Goal: Task Accomplishment & Management: Manage account settings

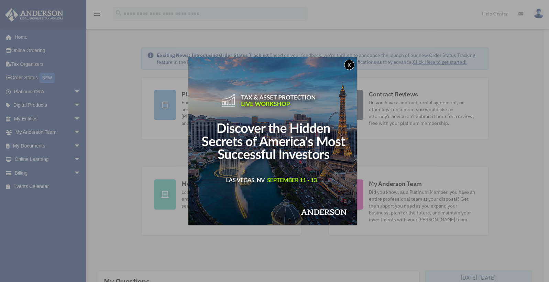
click at [350, 67] on button "x" at bounding box center [349, 65] width 10 height 10
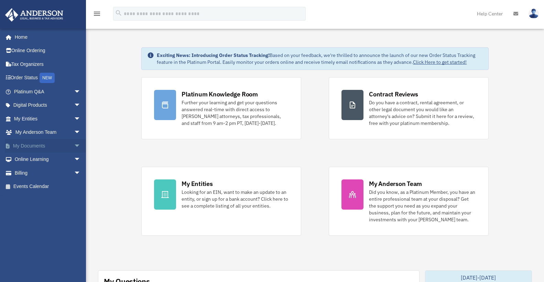
click at [74, 143] on span "arrow_drop_down" at bounding box center [81, 146] width 14 height 14
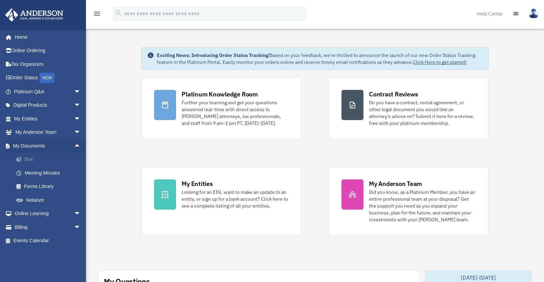
click at [29, 160] on link "Box" at bounding box center [50, 160] width 81 height 14
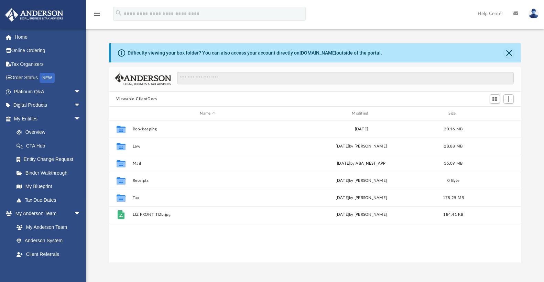
scroll to position [151, 407]
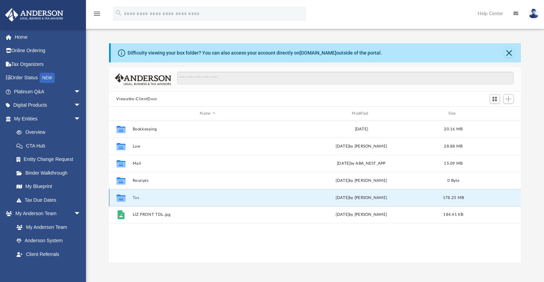
click at [133, 199] on button "Tax" at bounding box center [207, 198] width 150 height 4
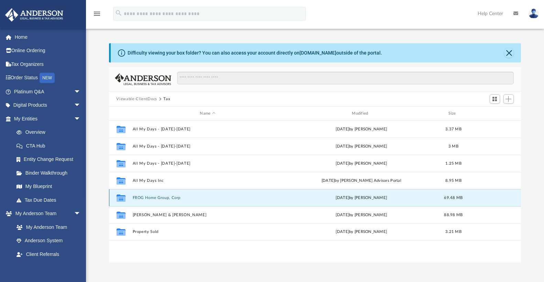
click at [161, 199] on button "FROG Home Group, Corp" at bounding box center [207, 198] width 150 height 4
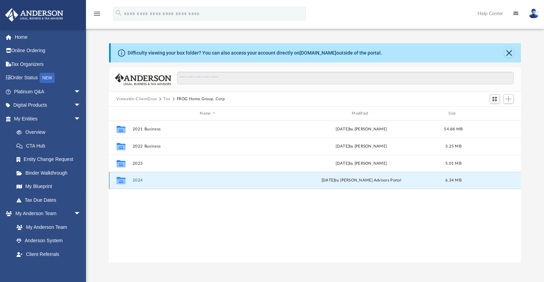
click at [139, 181] on button "2024" at bounding box center [207, 180] width 150 height 4
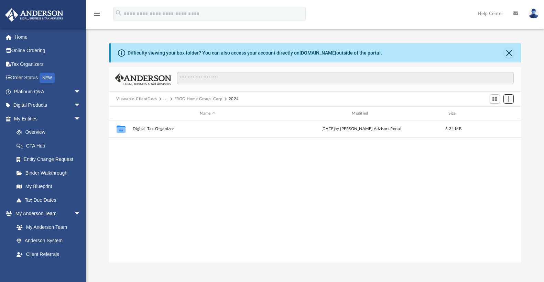
click at [509, 96] on span "Add" at bounding box center [508, 99] width 6 height 6
click at [496, 113] on li "Upload" at bounding box center [499, 112] width 22 height 7
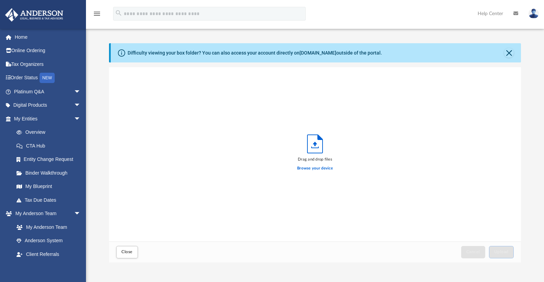
scroll to position [169, 407]
click at [316, 167] on label "Browse your device" at bounding box center [315, 169] width 36 height 6
click at [0, 0] on input "Browse your device" at bounding box center [0, 0] width 0 height 0
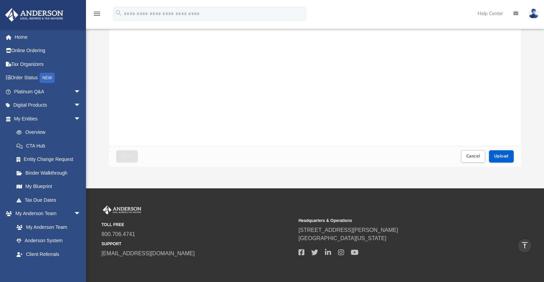
scroll to position [56, 0]
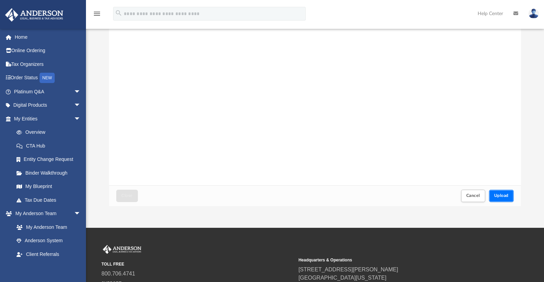
click at [501, 198] on span "Upload" at bounding box center [501, 196] width 14 height 4
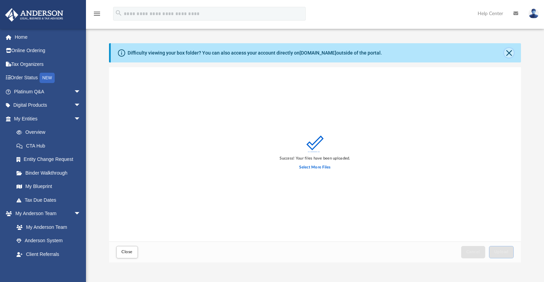
click at [509, 51] on button "Close" at bounding box center [509, 53] width 10 height 10
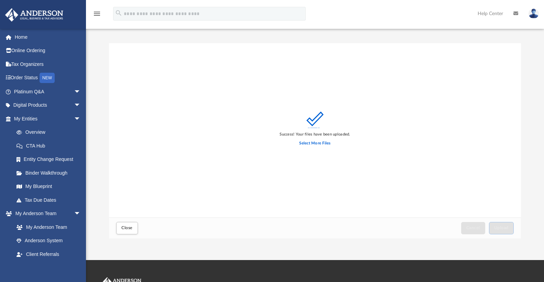
click at [533, 13] on img at bounding box center [533, 14] width 10 height 10
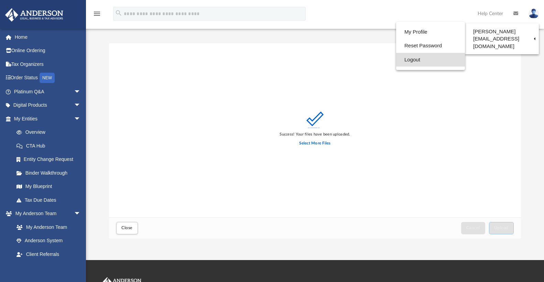
click at [411, 59] on link "Logout" at bounding box center [430, 60] width 69 height 14
